Goal: Check status: Check status

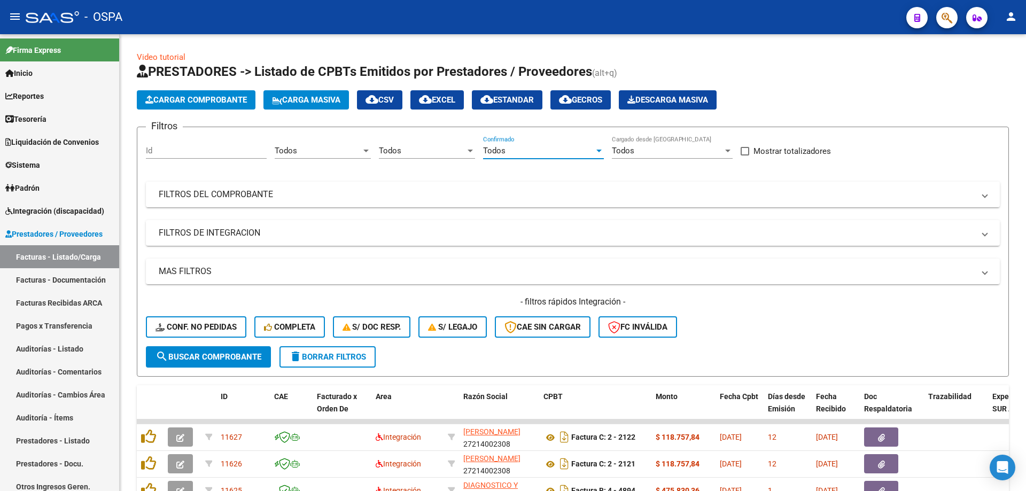
scroll to position [6, 0]
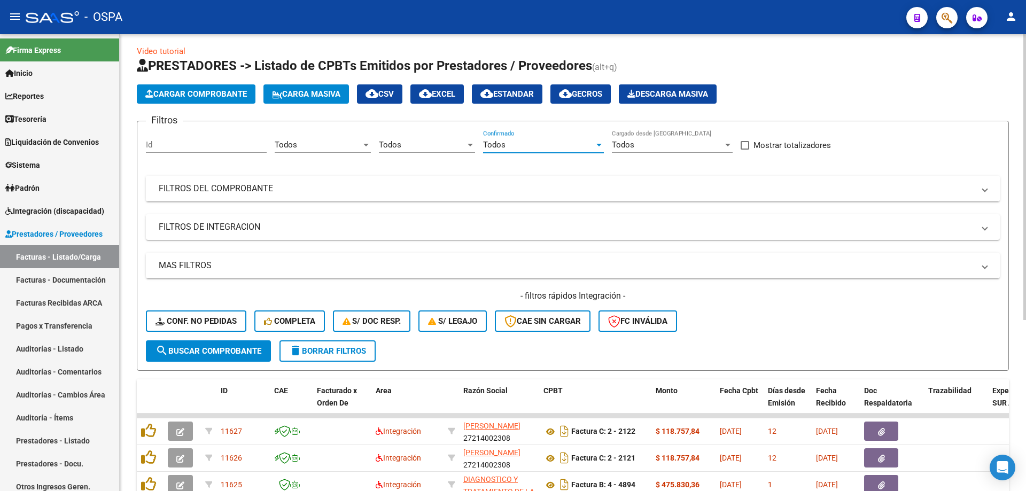
click at [200, 195] on mat-expansion-panel-header "FILTROS DEL COMPROBANTE" at bounding box center [573, 189] width 854 height 26
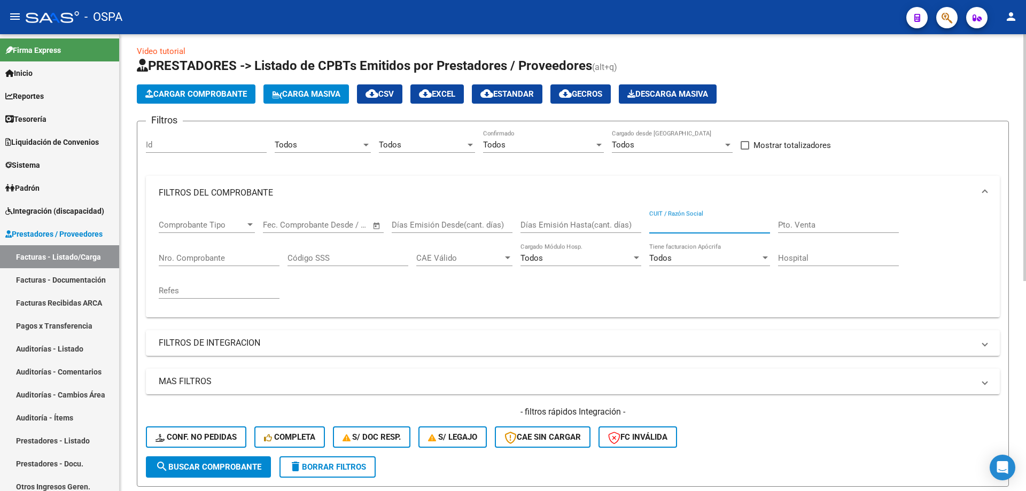
click at [666, 227] on input "CUIT / Razón Social" at bounding box center [709, 225] width 121 height 10
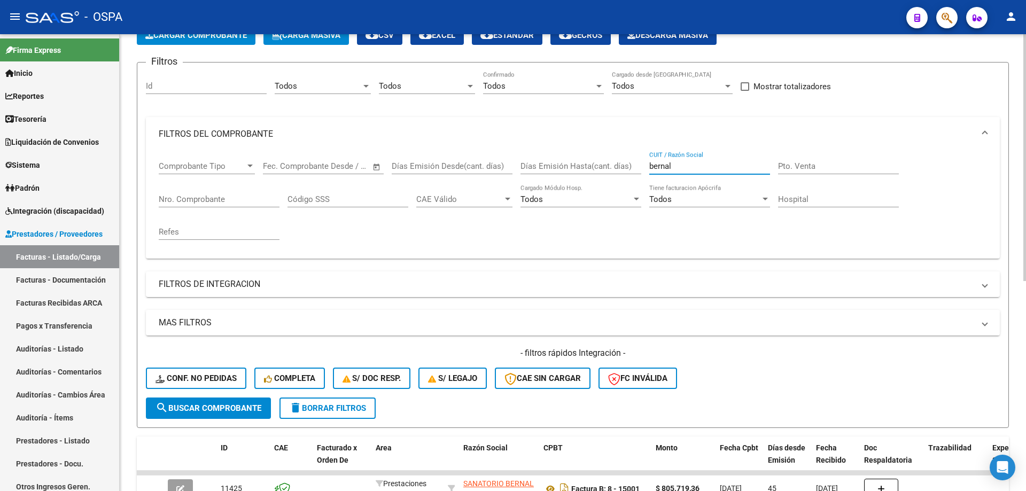
scroll to position [59, 0]
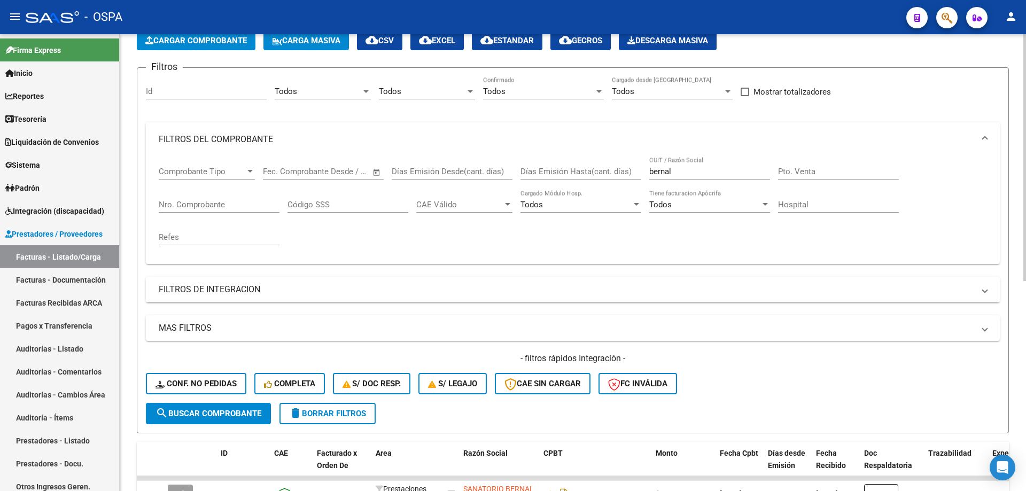
click at [677, 166] on div "[PERSON_NAME] / Razón Social" at bounding box center [709, 168] width 121 height 23
drag, startPoint x: 679, startPoint y: 170, endPoint x: 610, endPoint y: 175, distance: 69.6
click at [610, 175] on div "Comprobante Tipo Comprobante Tipo Fecha inicio – Fecha fin Fec. Comprobante Des…" at bounding box center [573, 206] width 828 height 99
click at [186, 411] on span "search Buscar Comprobante" at bounding box center [208, 414] width 106 height 10
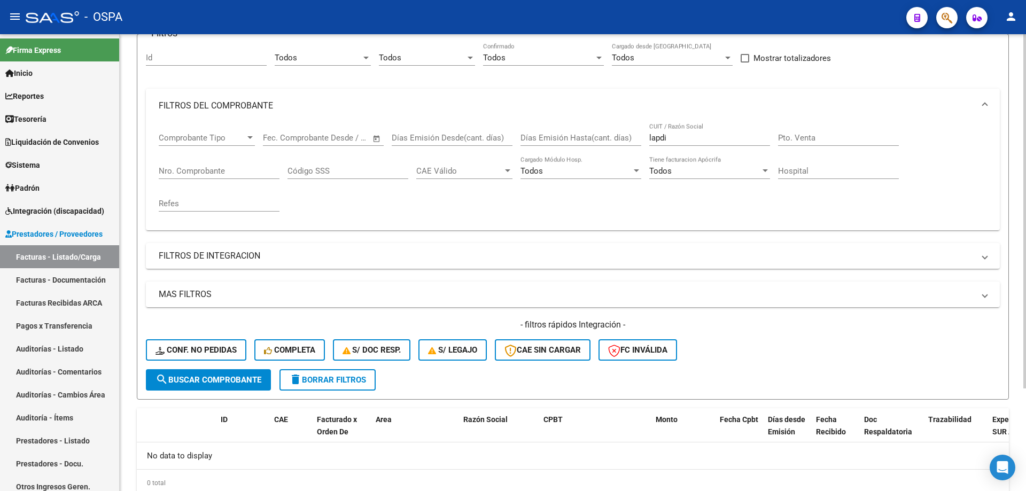
scroll to position [132, 0]
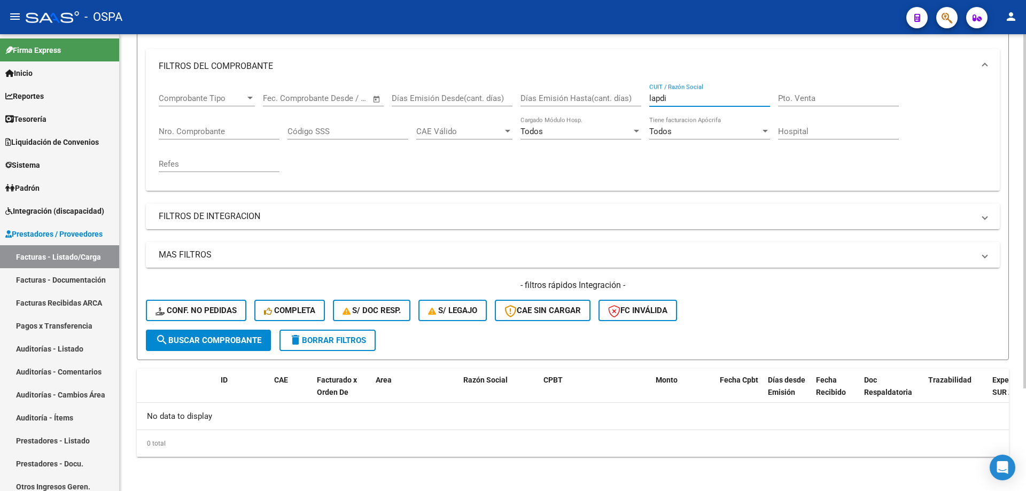
drag, startPoint x: 651, startPoint y: 98, endPoint x: 790, endPoint y: 99, distance: 138.4
click at [790, 99] on div "Comprobante Tipo Comprobante Tipo Fecha inicio – Fecha fin Fec. Comprobante Des…" at bounding box center [573, 132] width 828 height 99
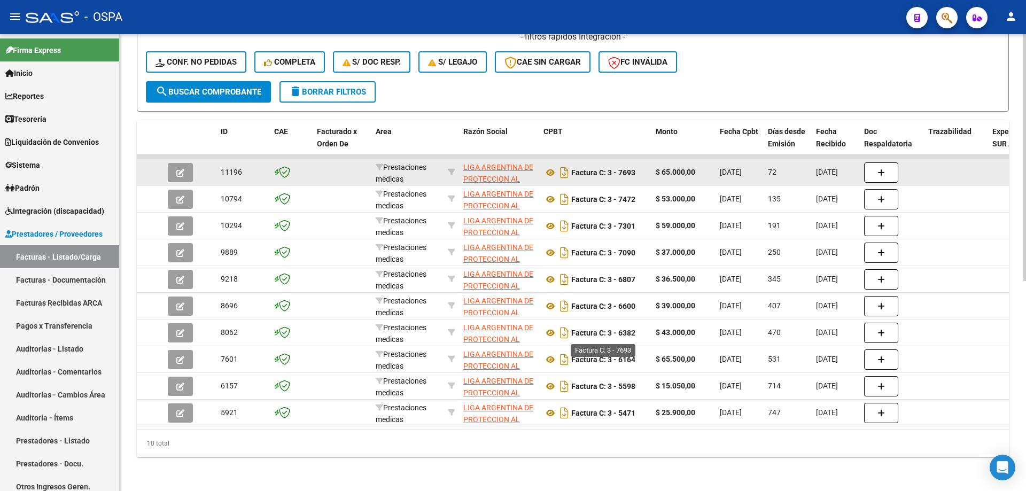
scroll to position [389, 0]
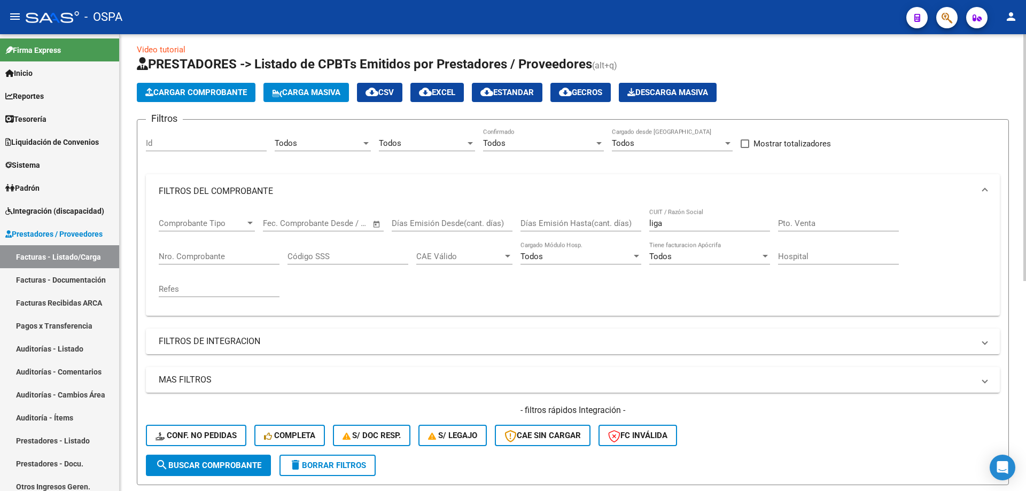
scroll to position [0, 0]
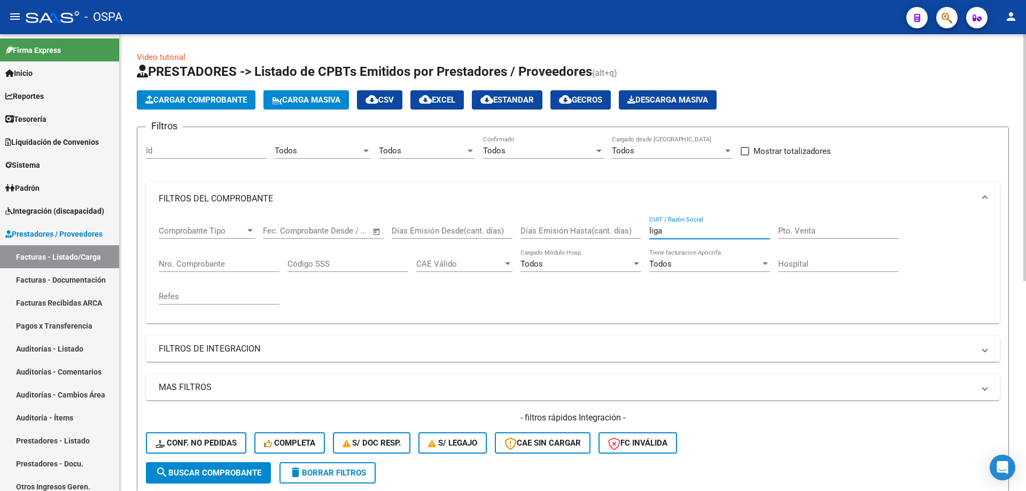
drag, startPoint x: 666, startPoint y: 230, endPoint x: 580, endPoint y: 294, distance: 107.2
click at [589, 287] on div "Comprobante Tipo Comprobante Tipo Fecha inicio – Fecha fin Fec. Comprobante Des…" at bounding box center [573, 265] width 828 height 99
drag, startPoint x: 747, startPoint y: 228, endPoint x: 600, endPoint y: 237, distance: 147.2
click at [600, 237] on div "Comprobante Tipo Comprobante Tipo Fecha inicio – Fecha fin Fec. Comprobante Des…" at bounding box center [573, 265] width 828 height 99
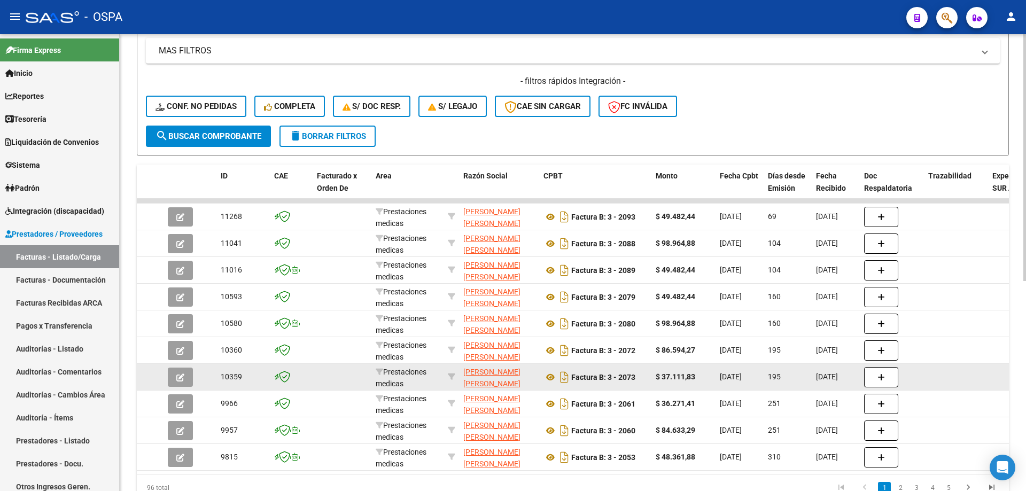
scroll to position [374, 0]
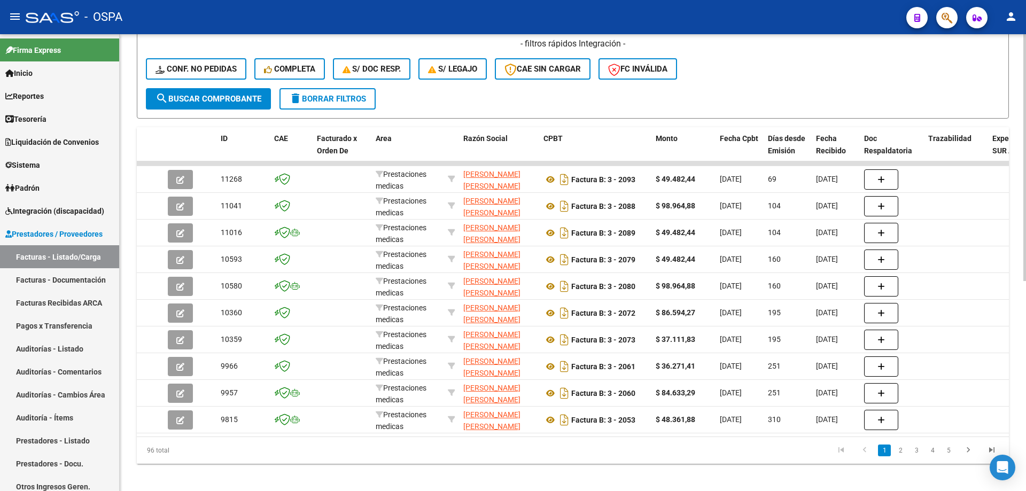
type input "[GEOGRAPHIC_DATA]"
